Goal: Task Accomplishment & Management: Use online tool/utility

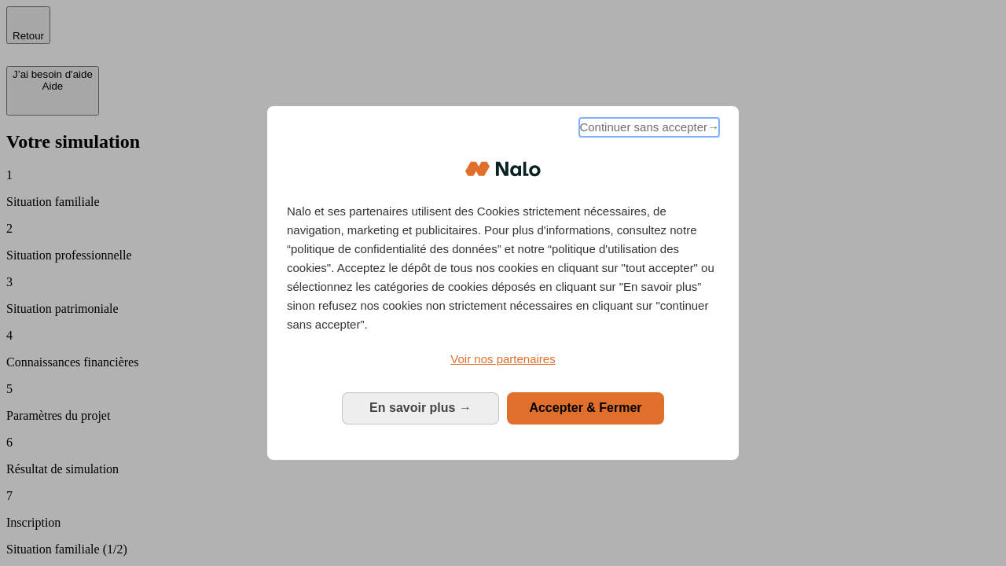
click at [648, 130] on span "Continuer sans accepter →" at bounding box center [649, 127] width 140 height 19
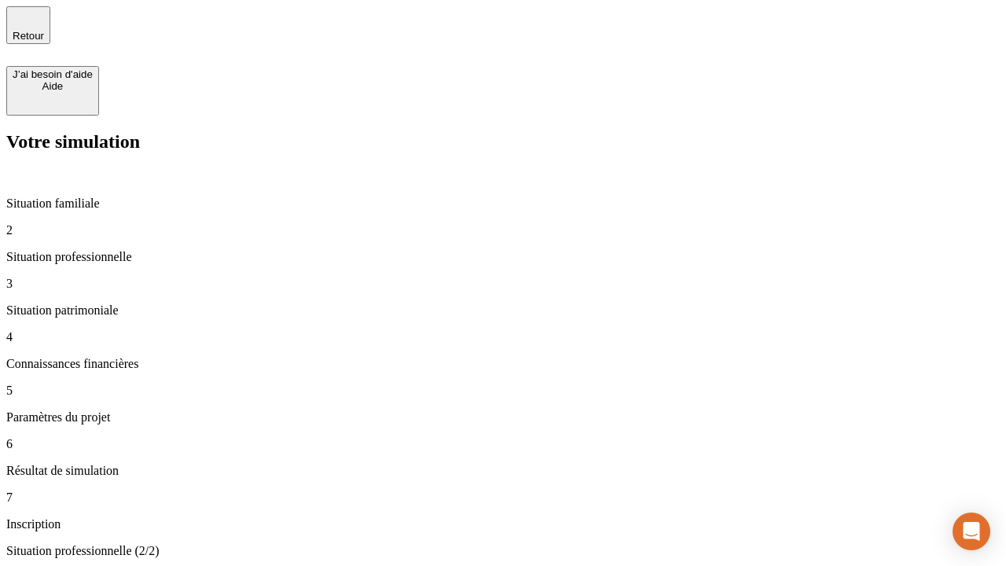
type input "30 000"
